Goal: Book appointment/travel/reservation

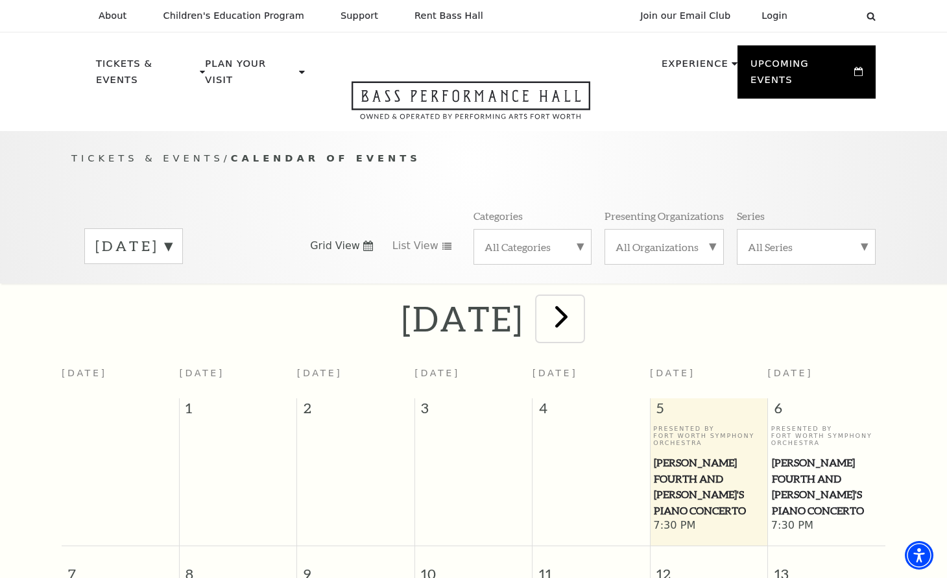
click at [580, 298] on span "next" at bounding box center [561, 316] width 37 height 37
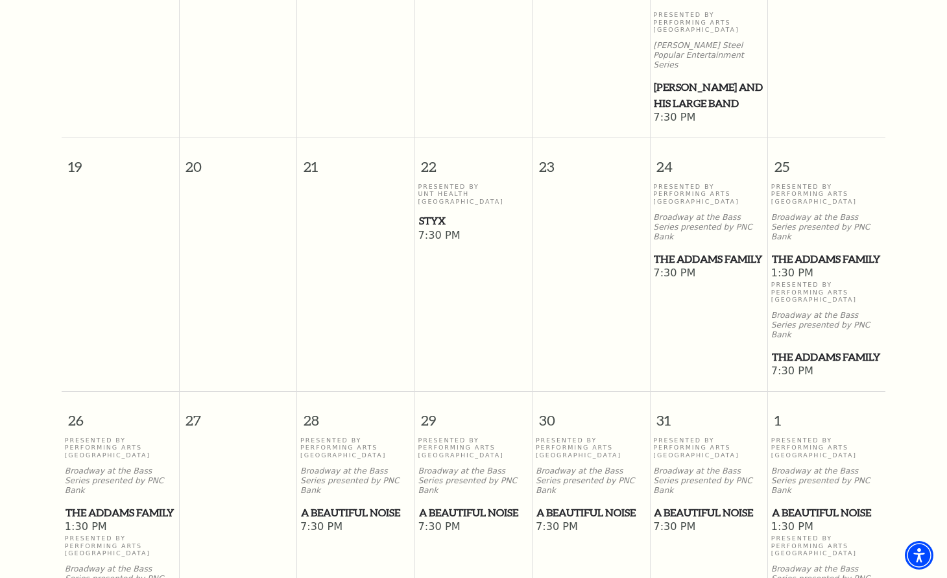
scroll to position [835, 0]
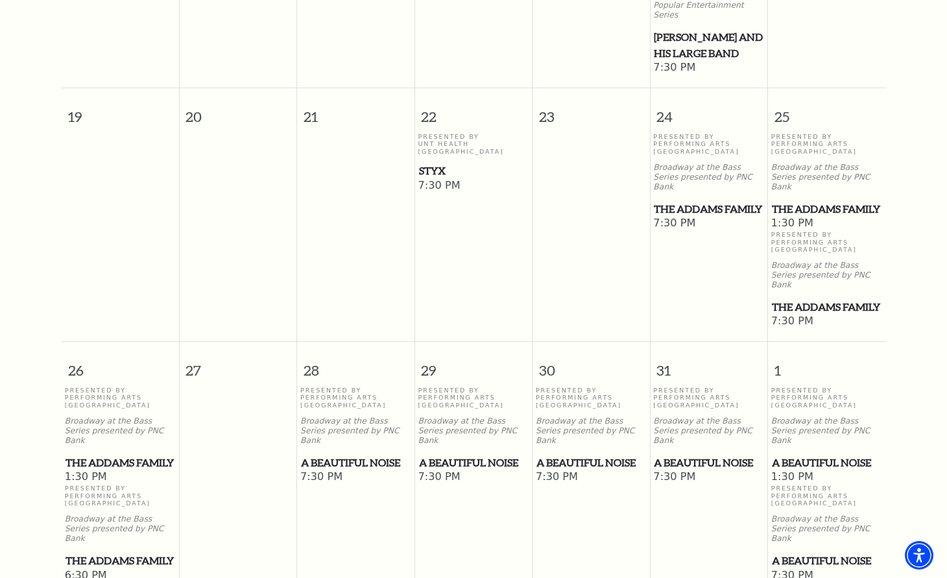
click at [361, 455] on span "A Beautiful Noise" at bounding box center [356, 463] width 110 height 16
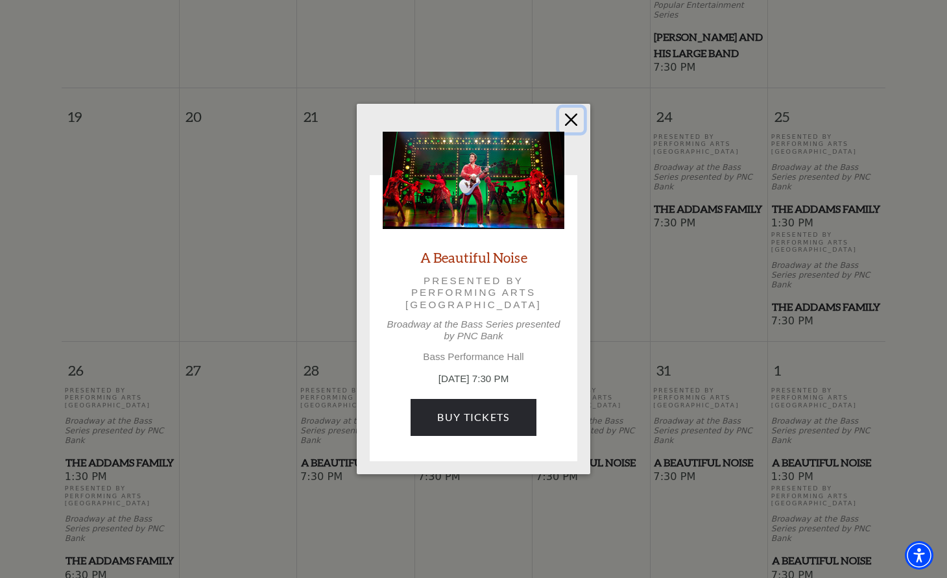
click at [566, 126] on button "Close" at bounding box center [571, 120] width 25 height 25
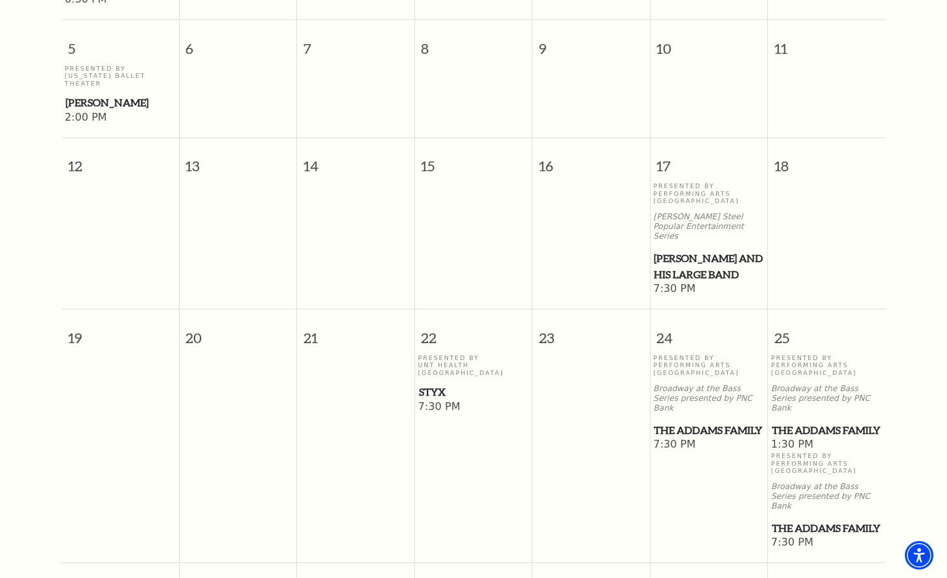
scroll to position [215, 0]
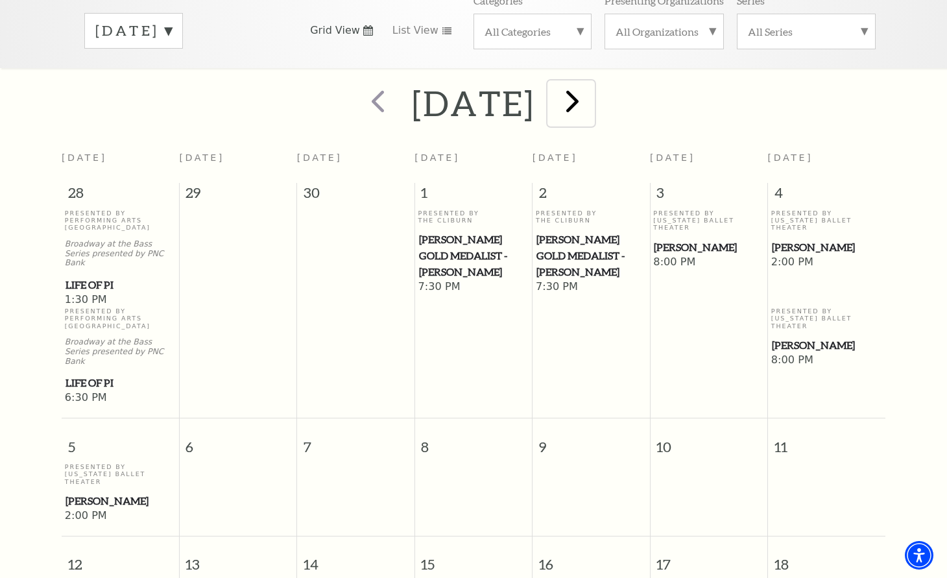
click at [591, 84] on span "next" at bounding box center [572, 100] width 37 height 37
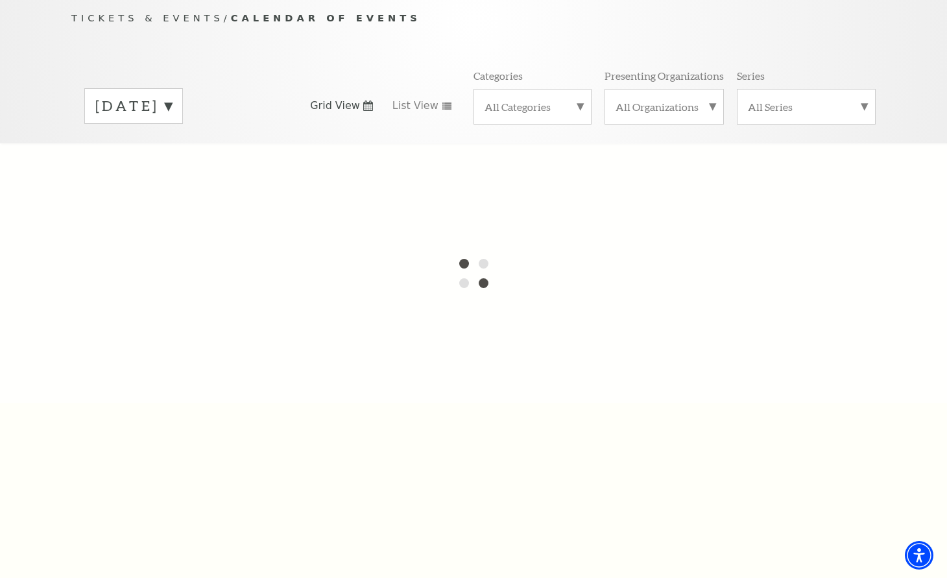
scroll to position [28, 0]
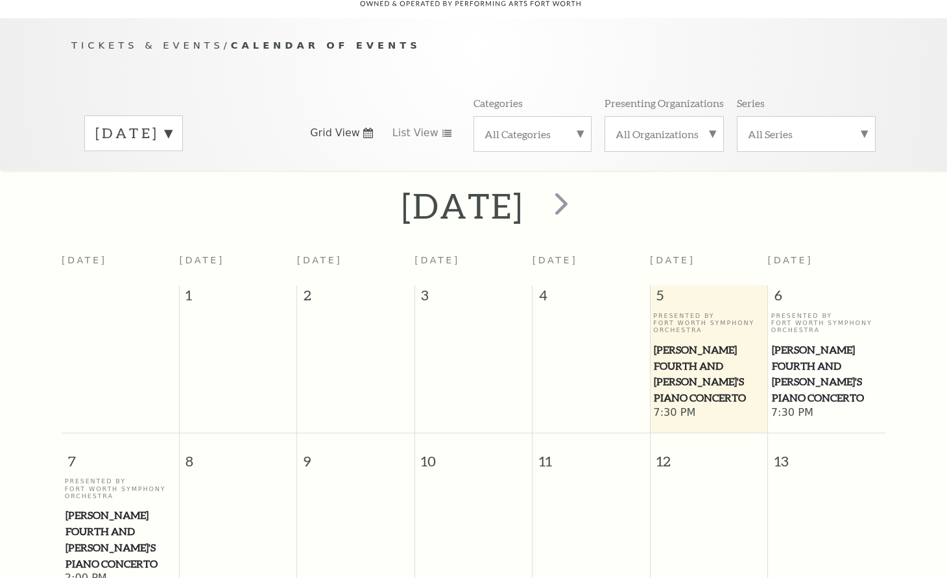
scroll to position [115, 0]
click at [580, 183] on span "next" at bounding box center [561, 201] width 37 height 37
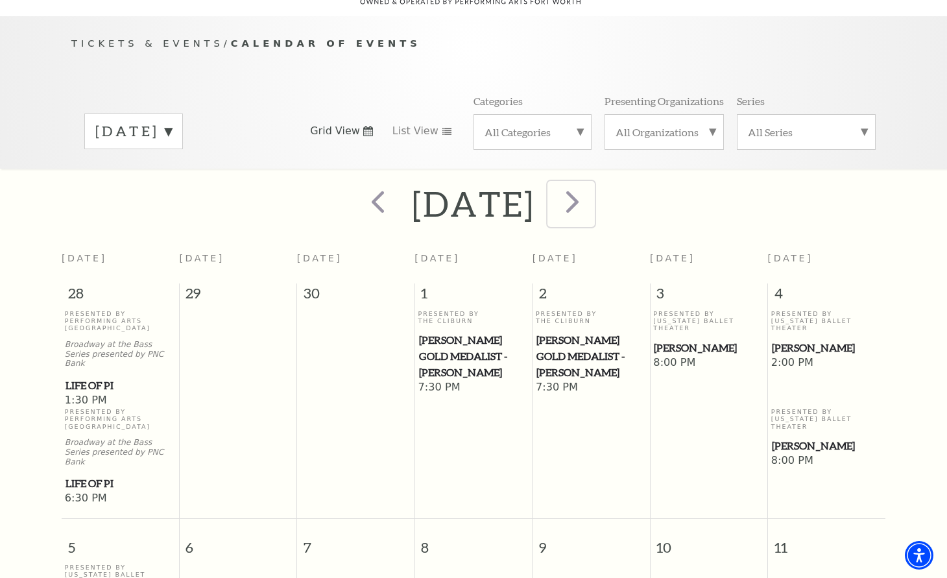
click at [591, 192] on span "next" at bounding box center [572, 201] width 37 height 37
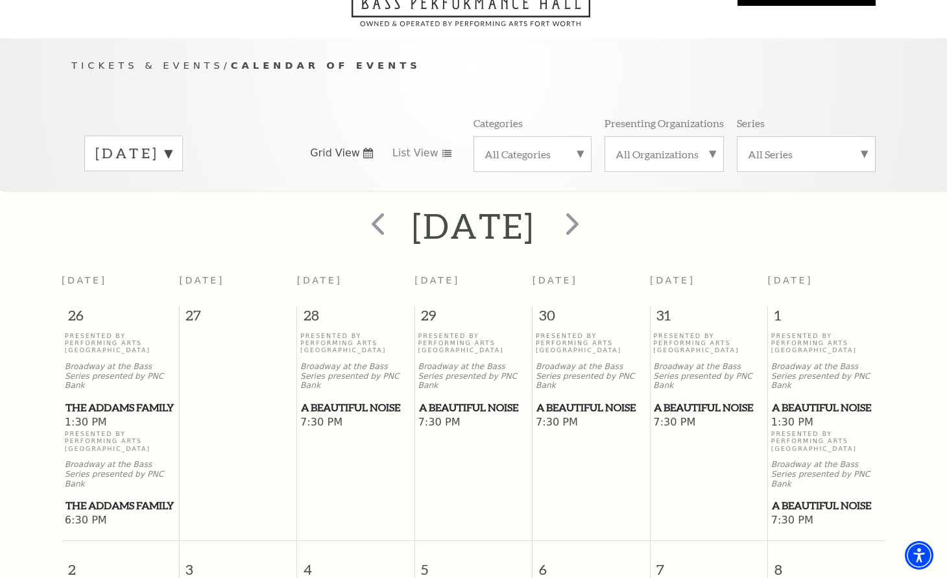
scroll to position [0, 0]
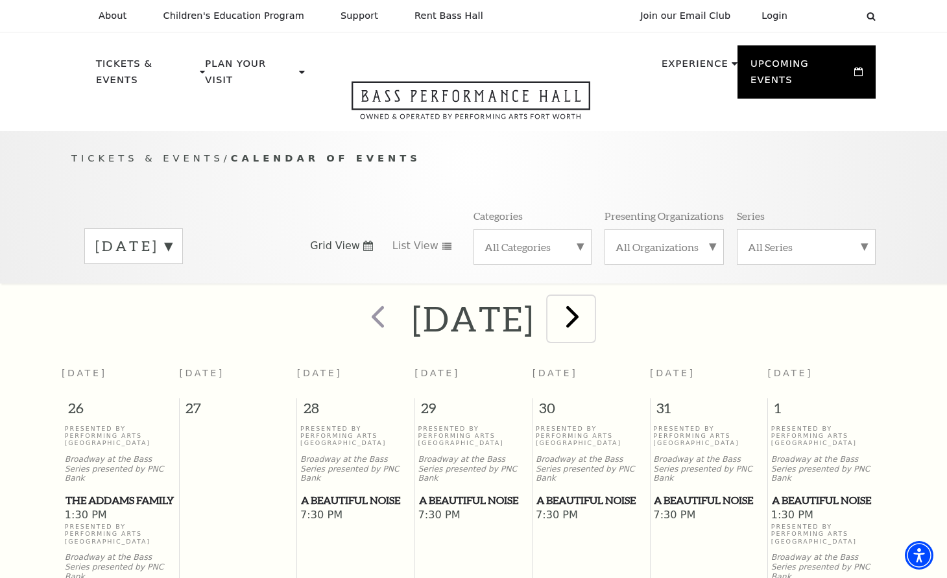
click at [591, 301] on span "next" at bounding box center [572, 316] width 37 height 37
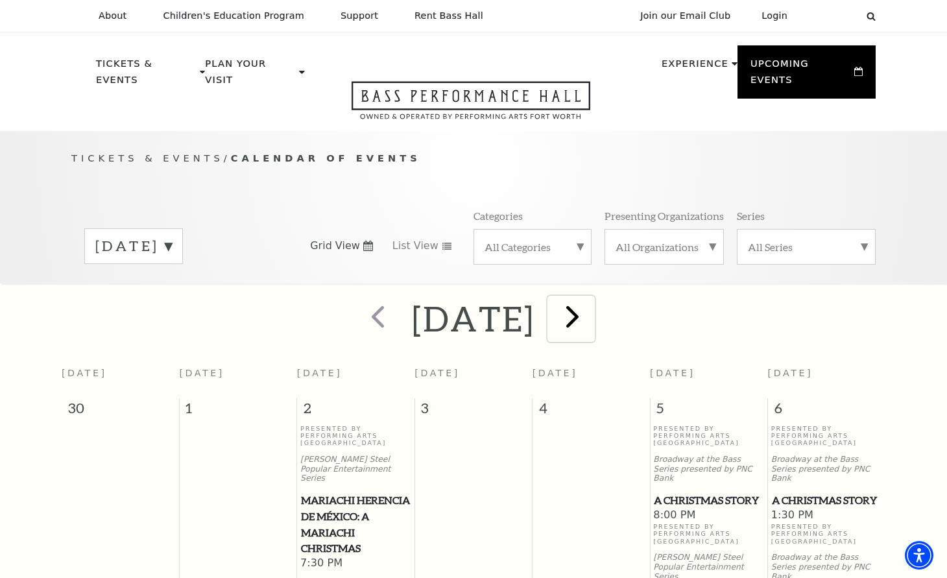
click at [591, 300] on span "next" at bounding box center [572, 316] width 37 height 37
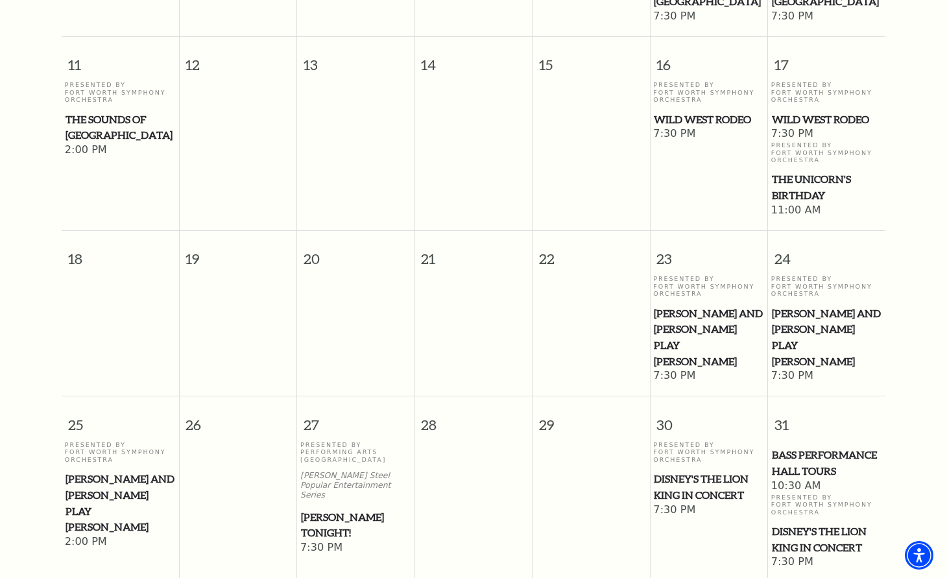
scroll to position [595, 0]
